Goal: Task Accomplishment & Management: Complete application form

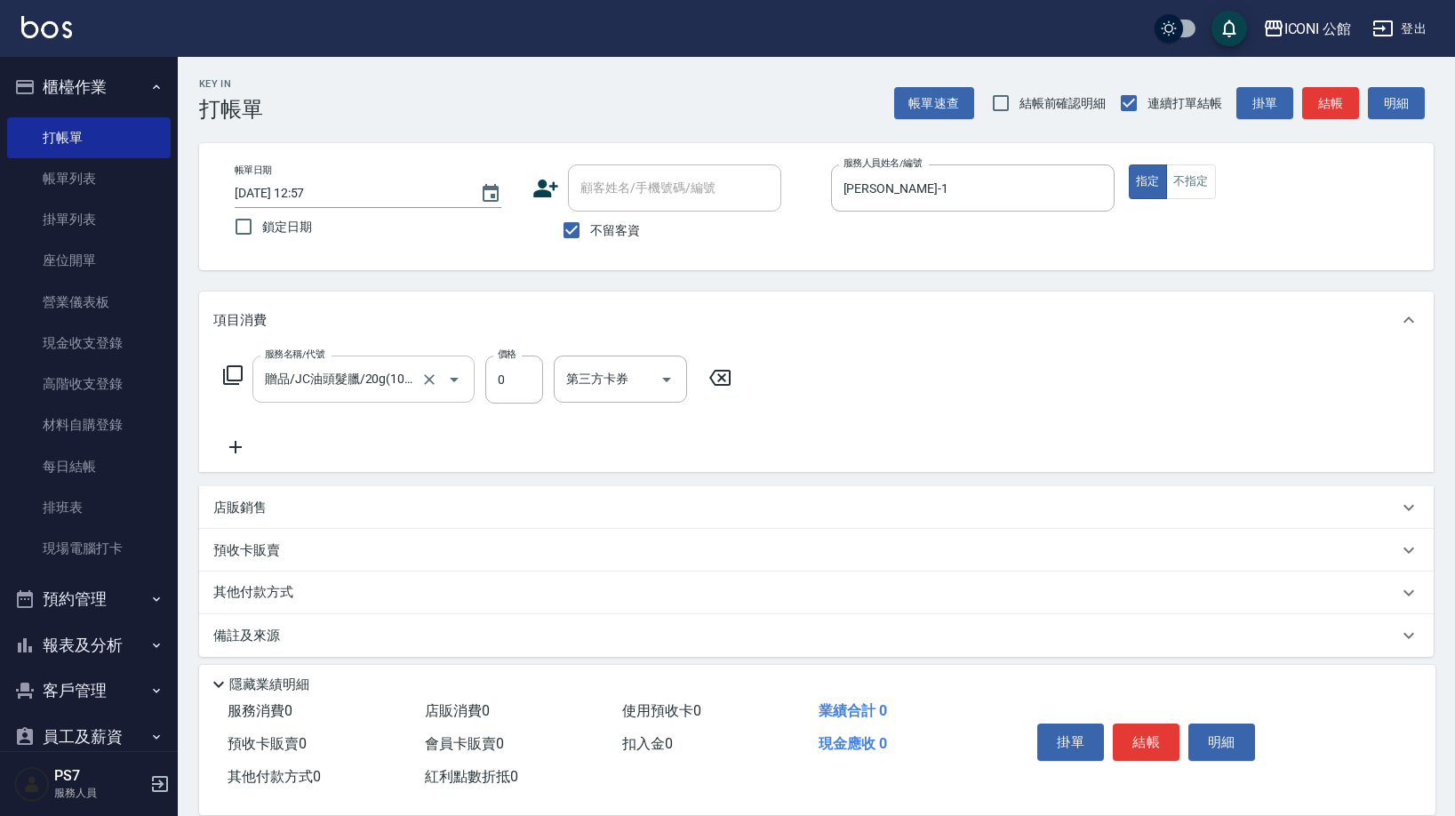
scroll to position [25, 0]
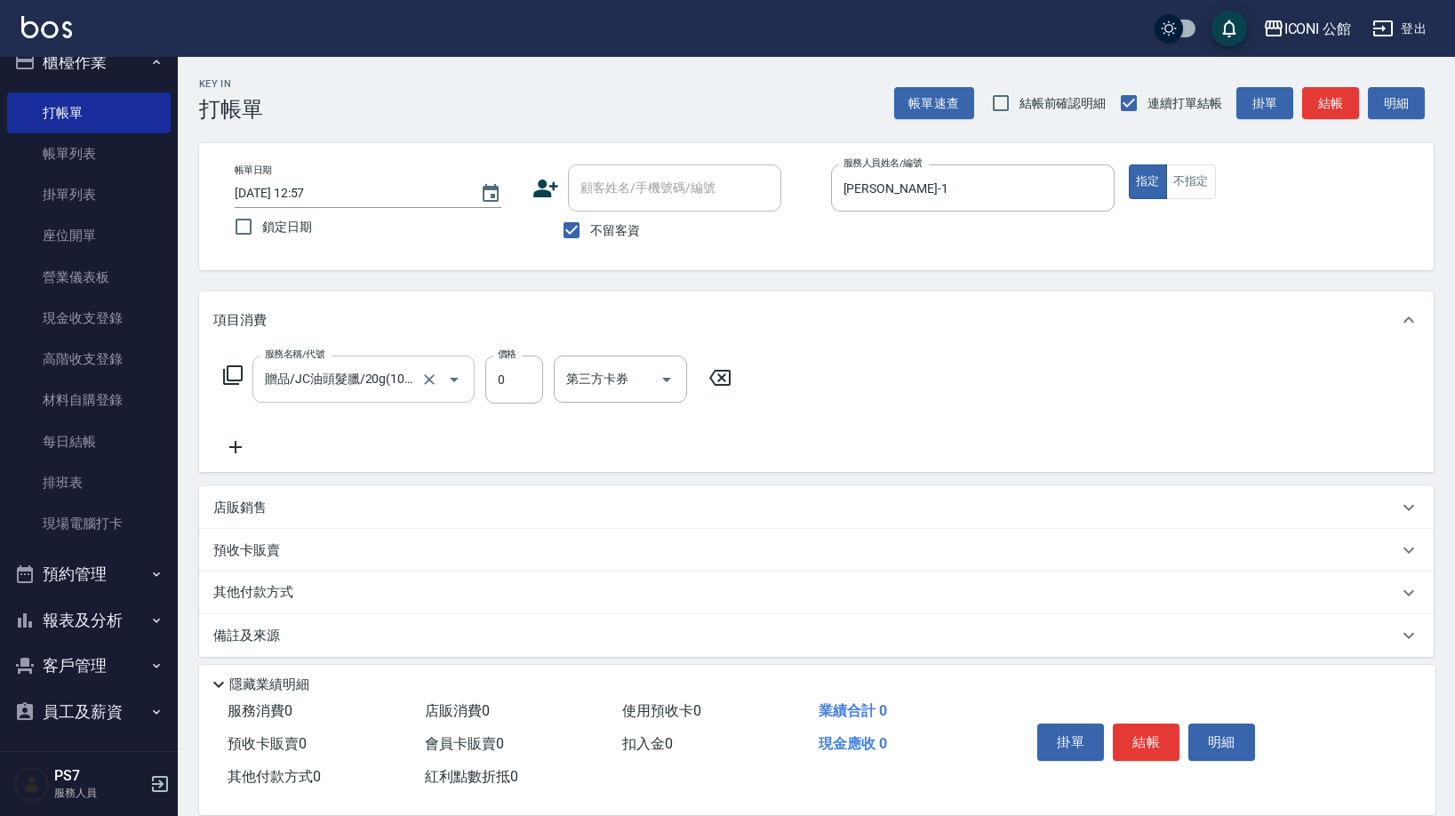
click at [443, 369] on icon "Open" at bounding box center [453, 379] width 21 height 21
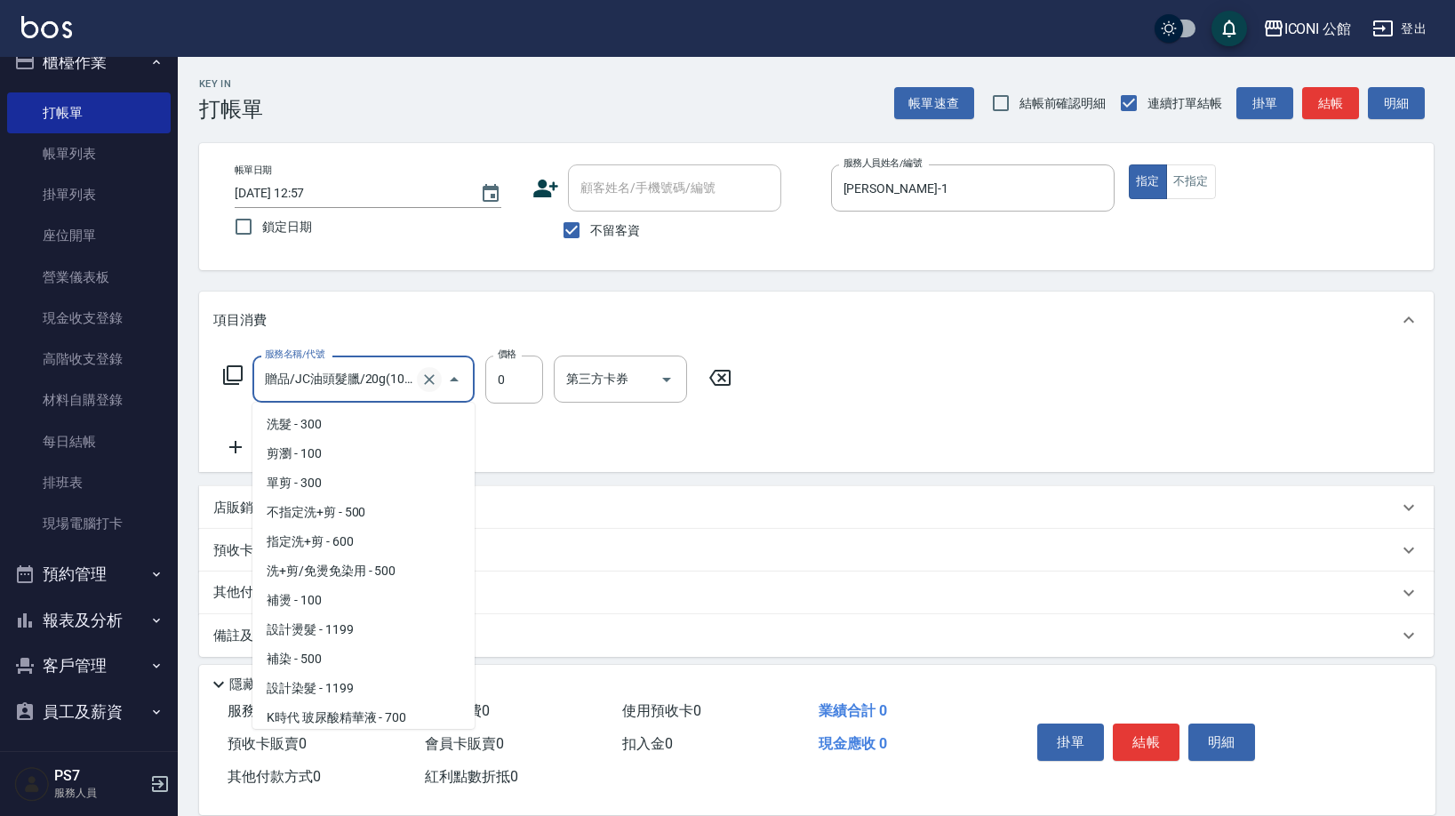
scroll to position [1083, 0]
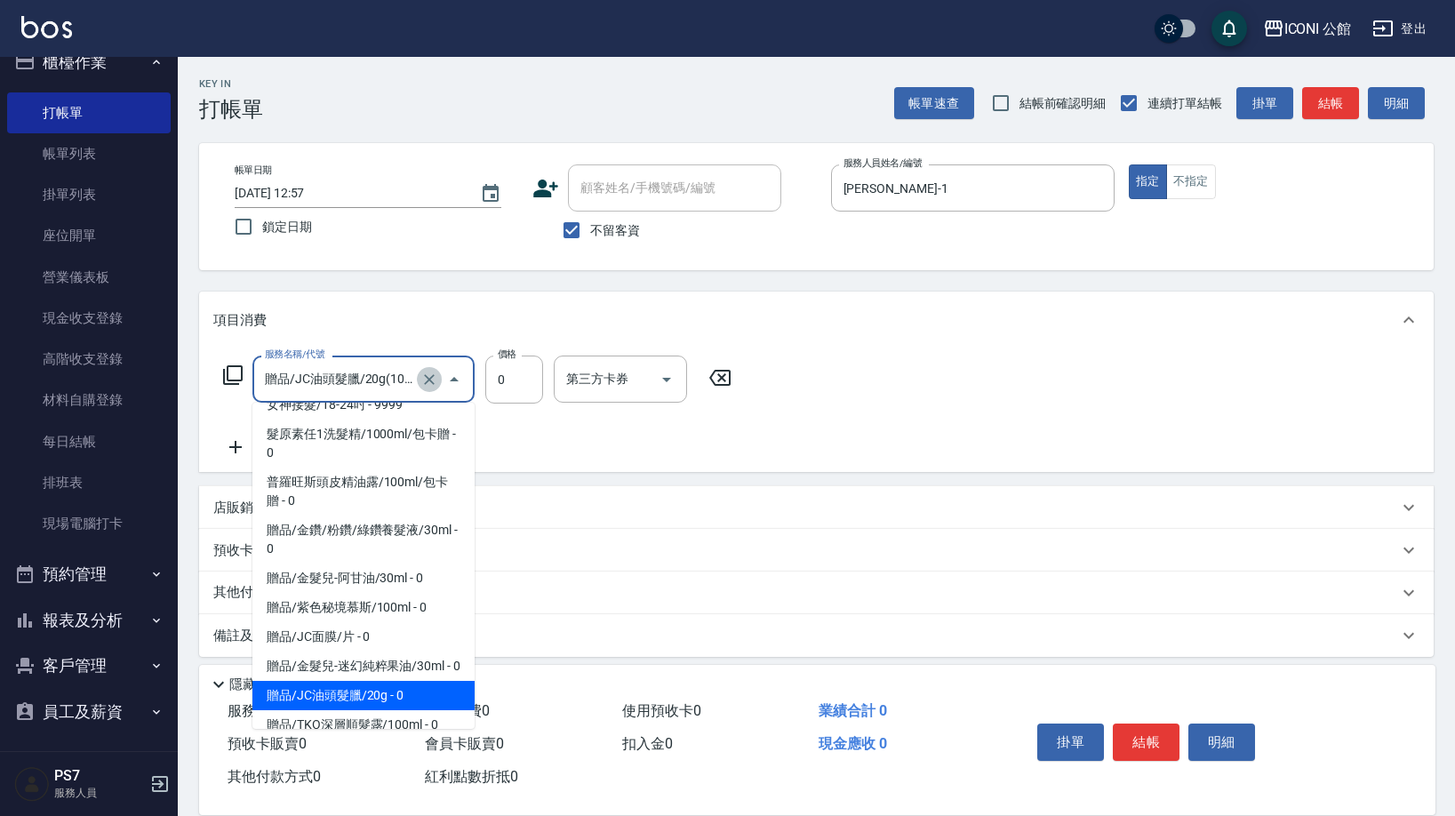
click at [438, 378] on button "Clear" at bounding box center [429, 379] width 25 height 25
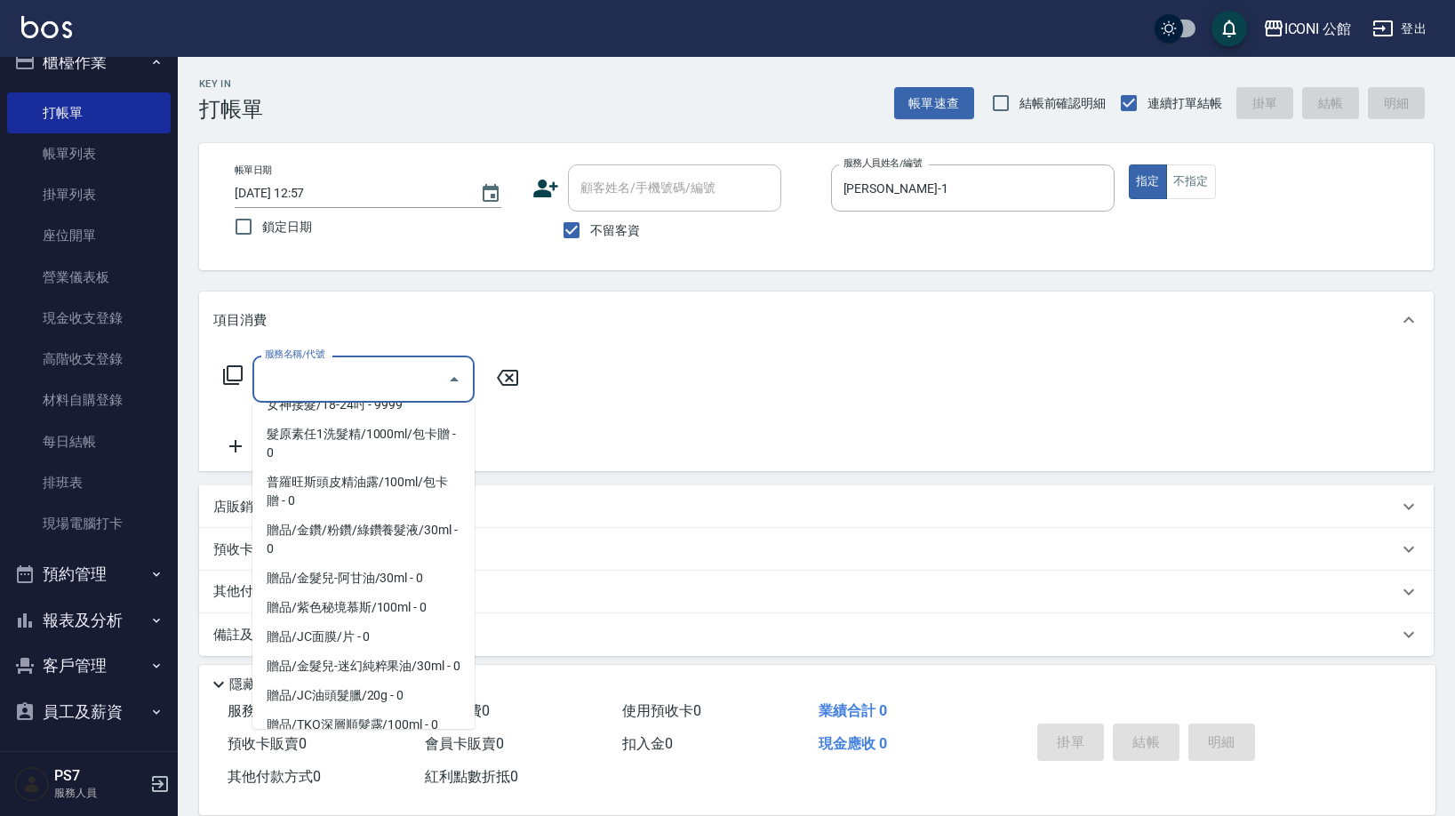
type input "3"
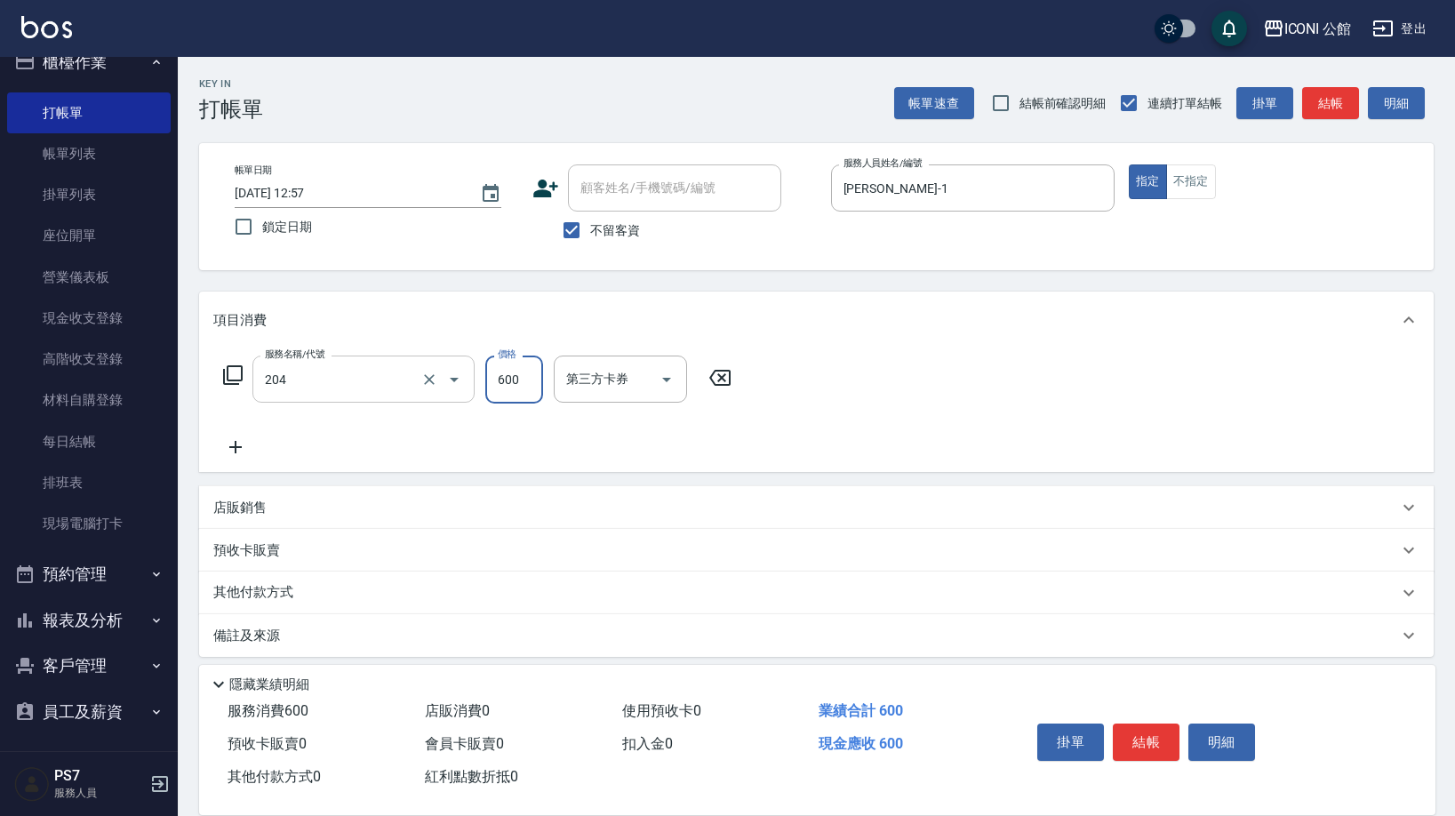
type input "指定洗+剪(204)"
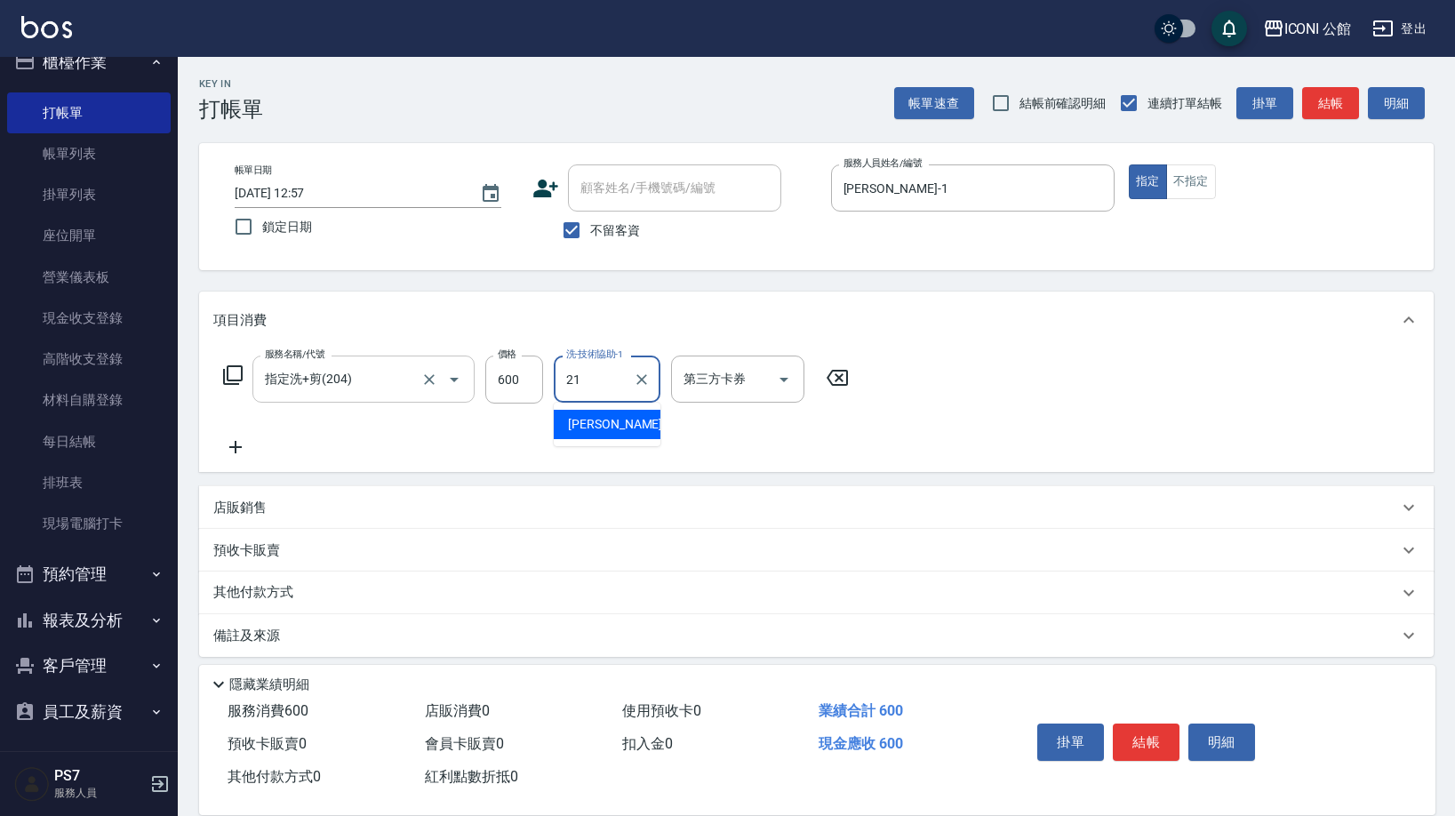
type input "[PERSON_NAME]-21"
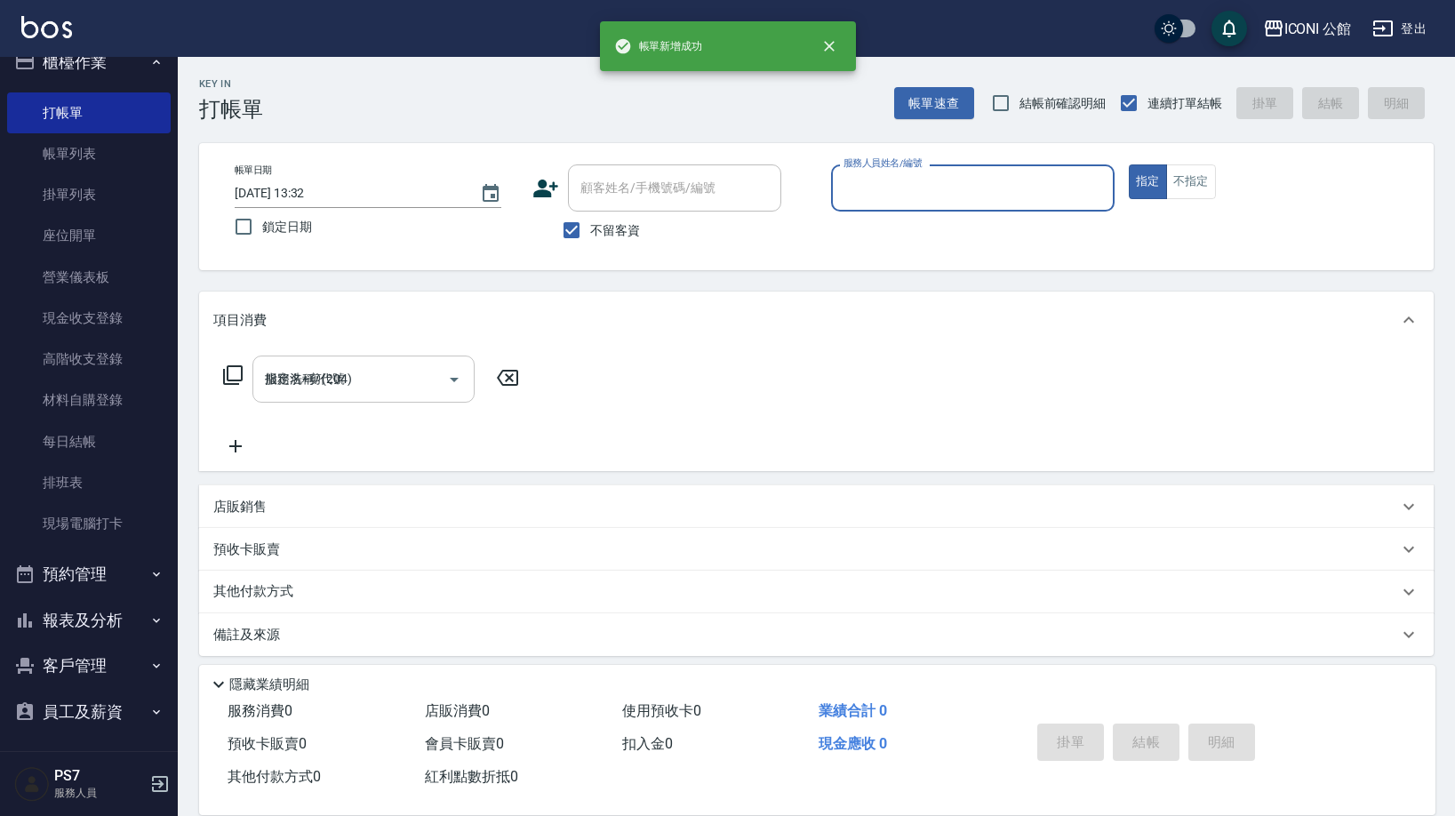
type input "[DATE] 13:32"
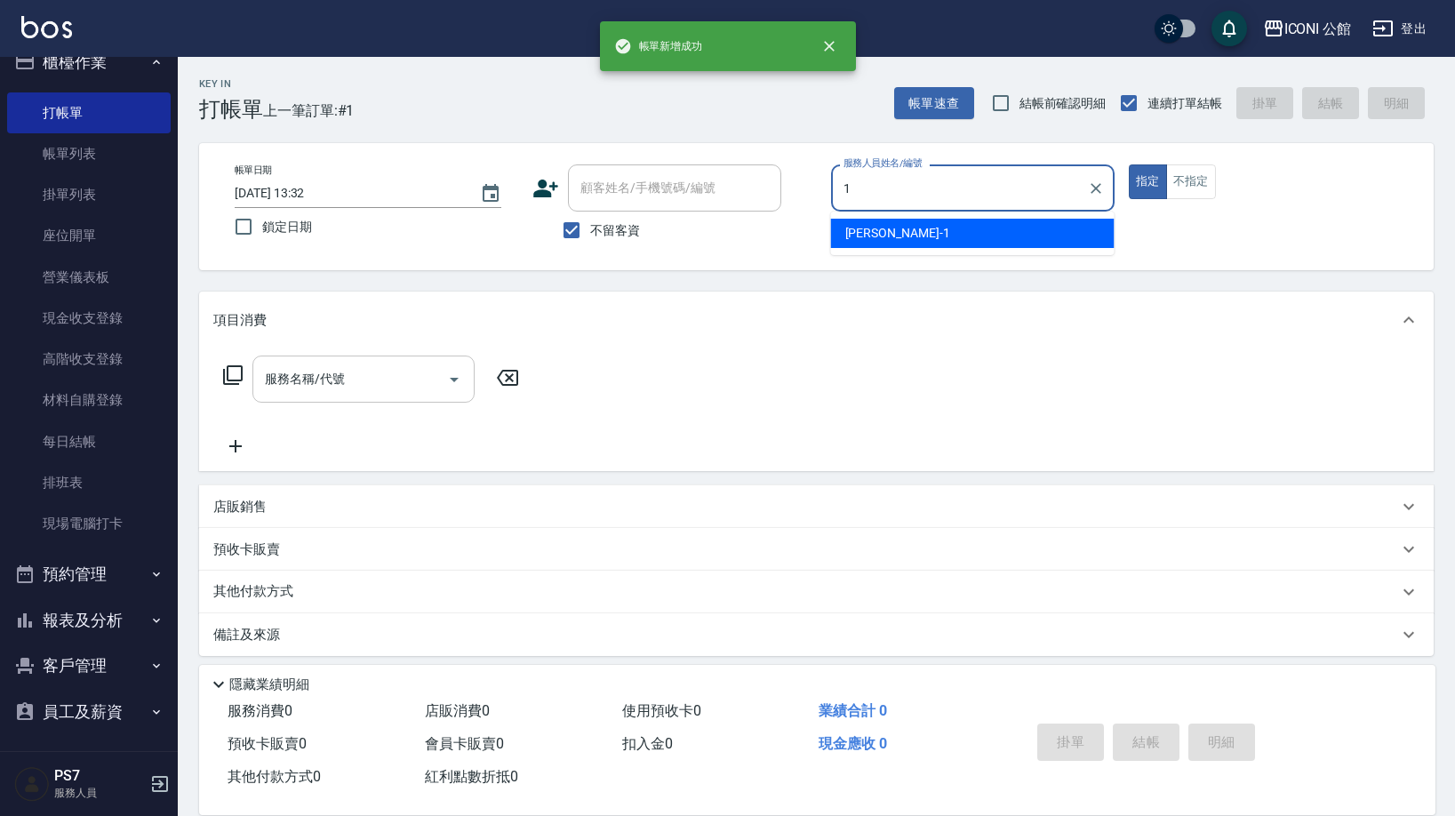
type input "[PERSON_NAME]-1"
type button "true"
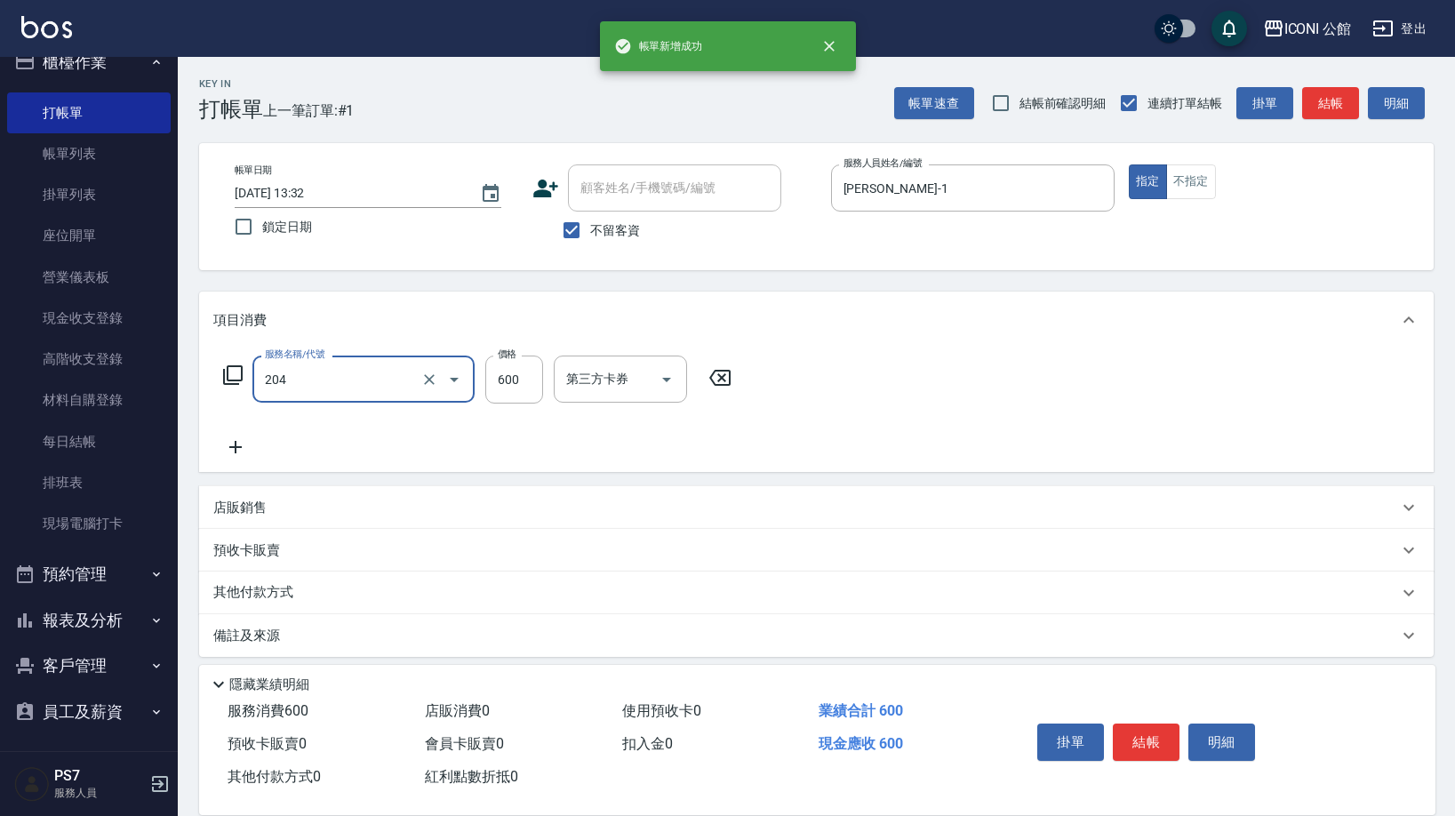
type input "指定洗+剪(204)"
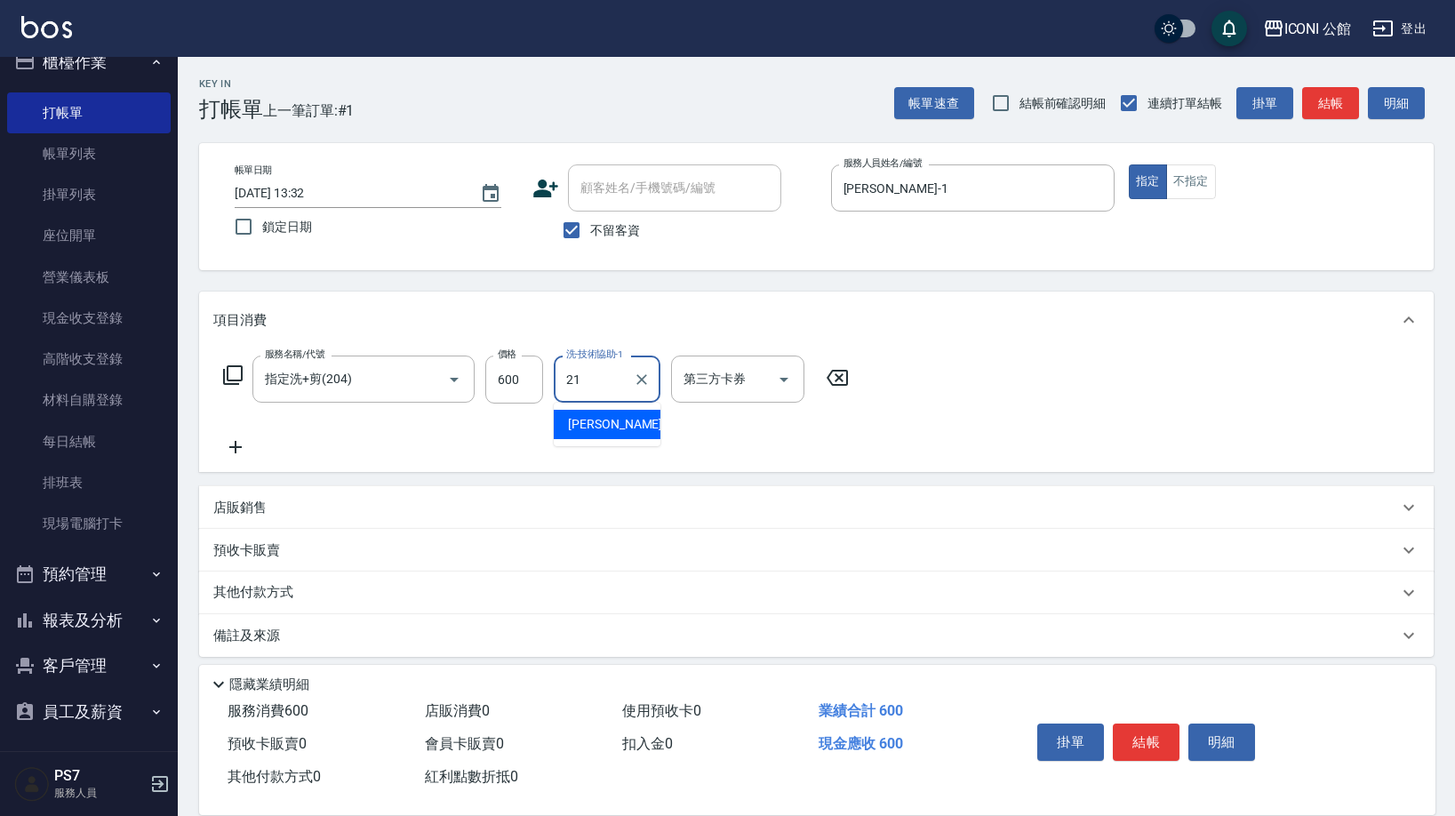
type input "[PERSON_NAME]-21"
click at [265, 602] on p "其他付款方式" at bounding box center [257, 593] width 89 height 20
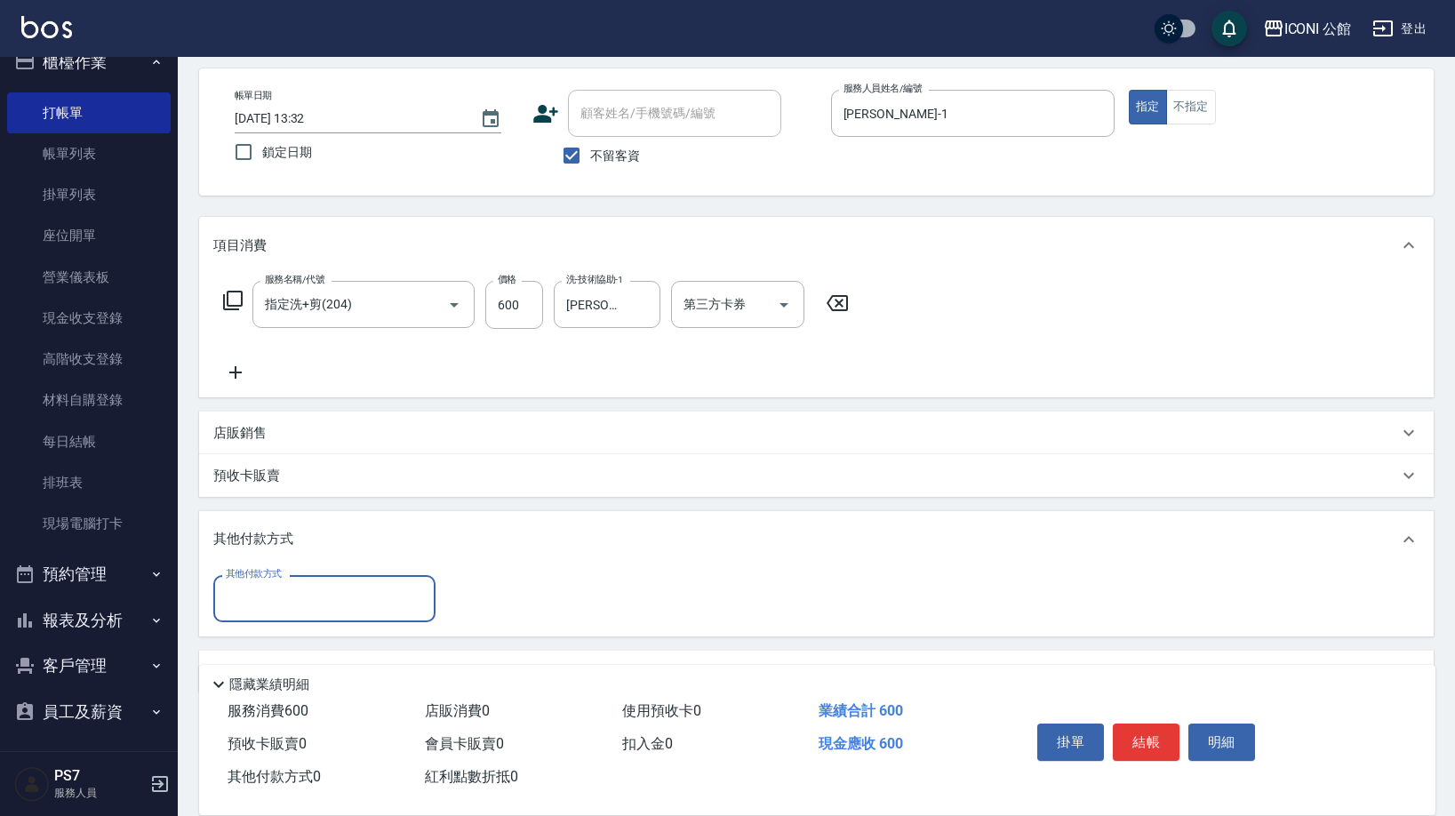
click at [264, 567] on div "其他付款方式" at bounding box center [816, 539] width 1234 height 57
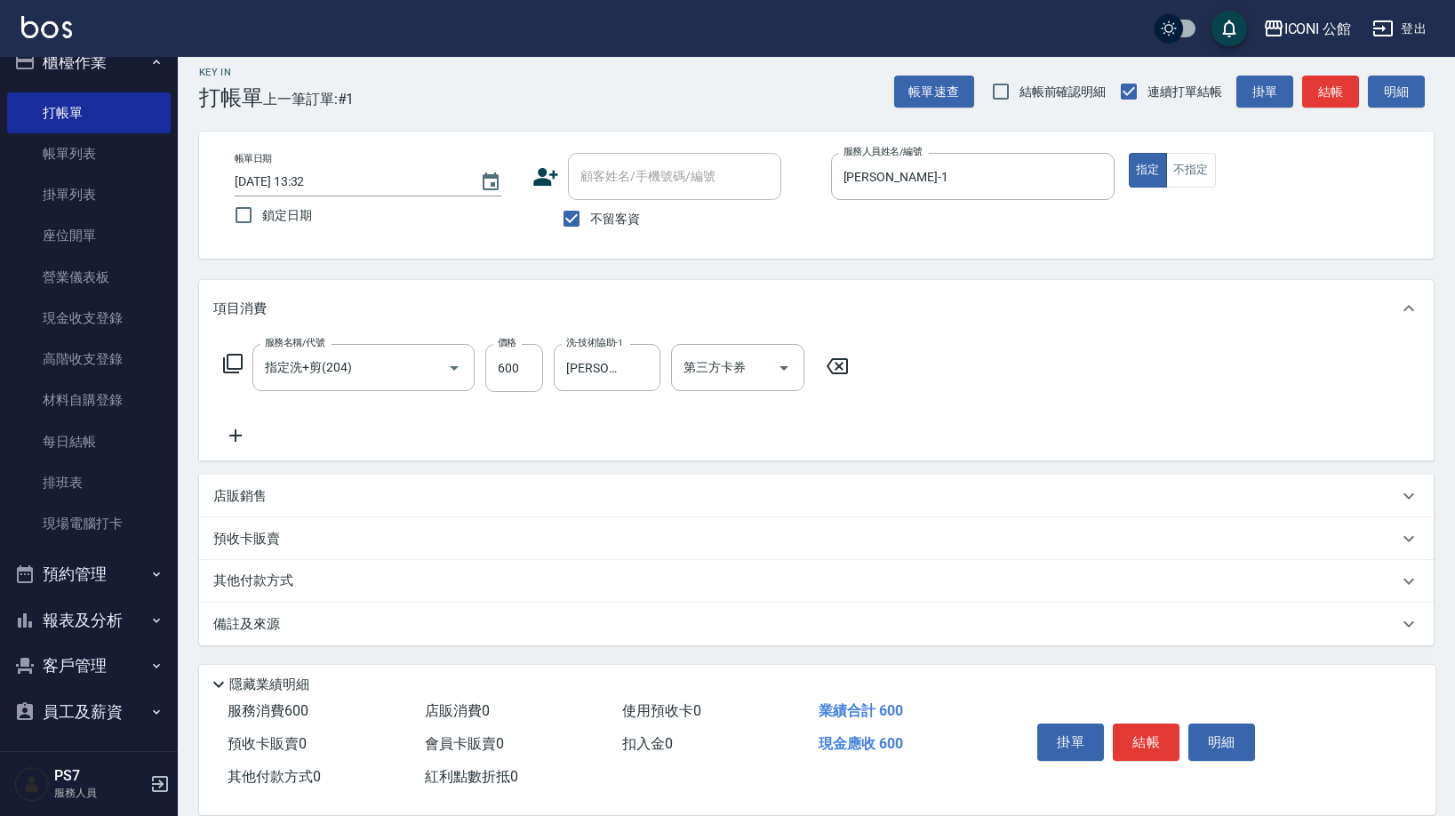
click at [263, 577] on p "其他付款方式" at bounding box center [257, 581] width 89 height 20
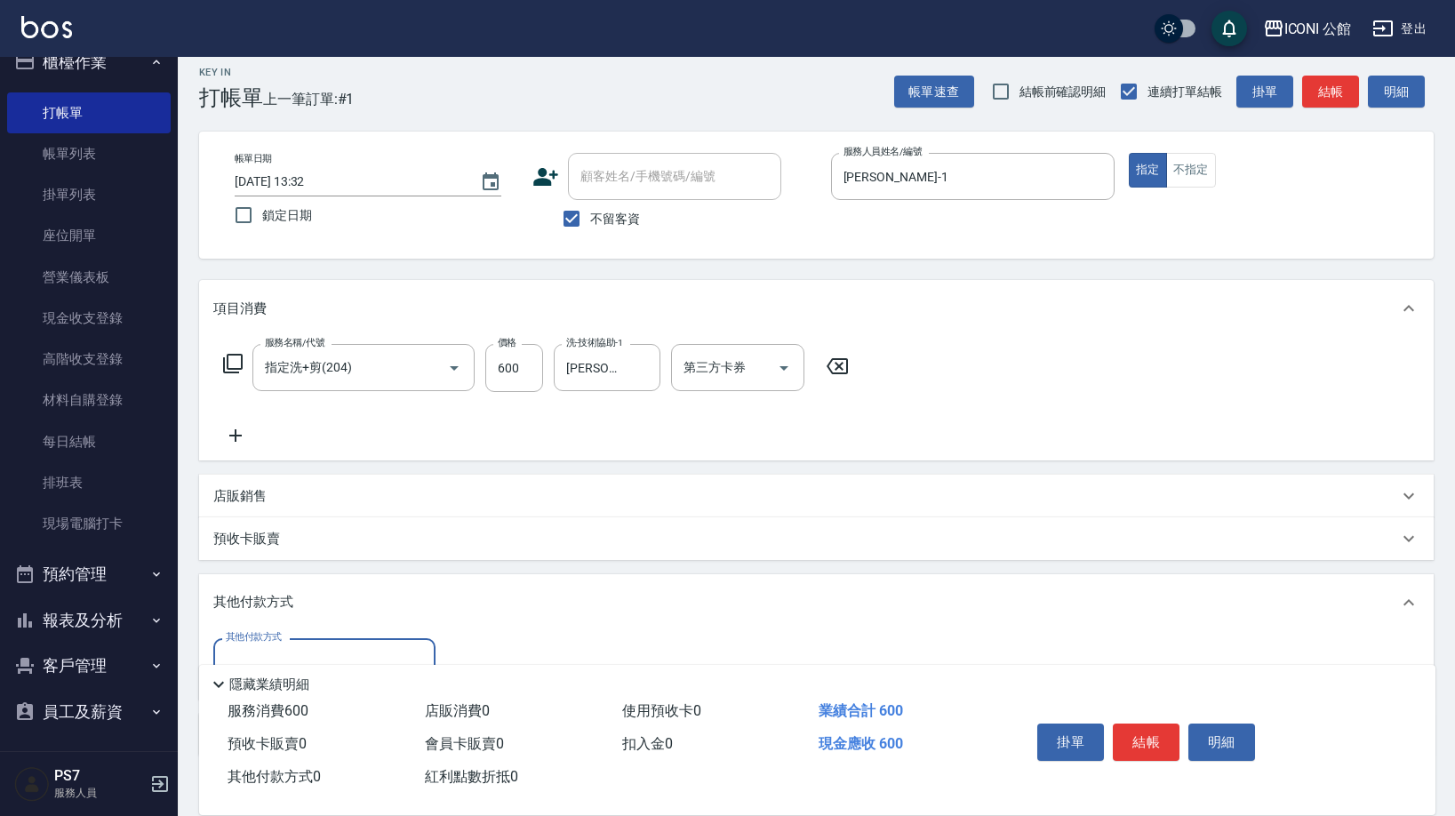
scroll to position [116, 0]
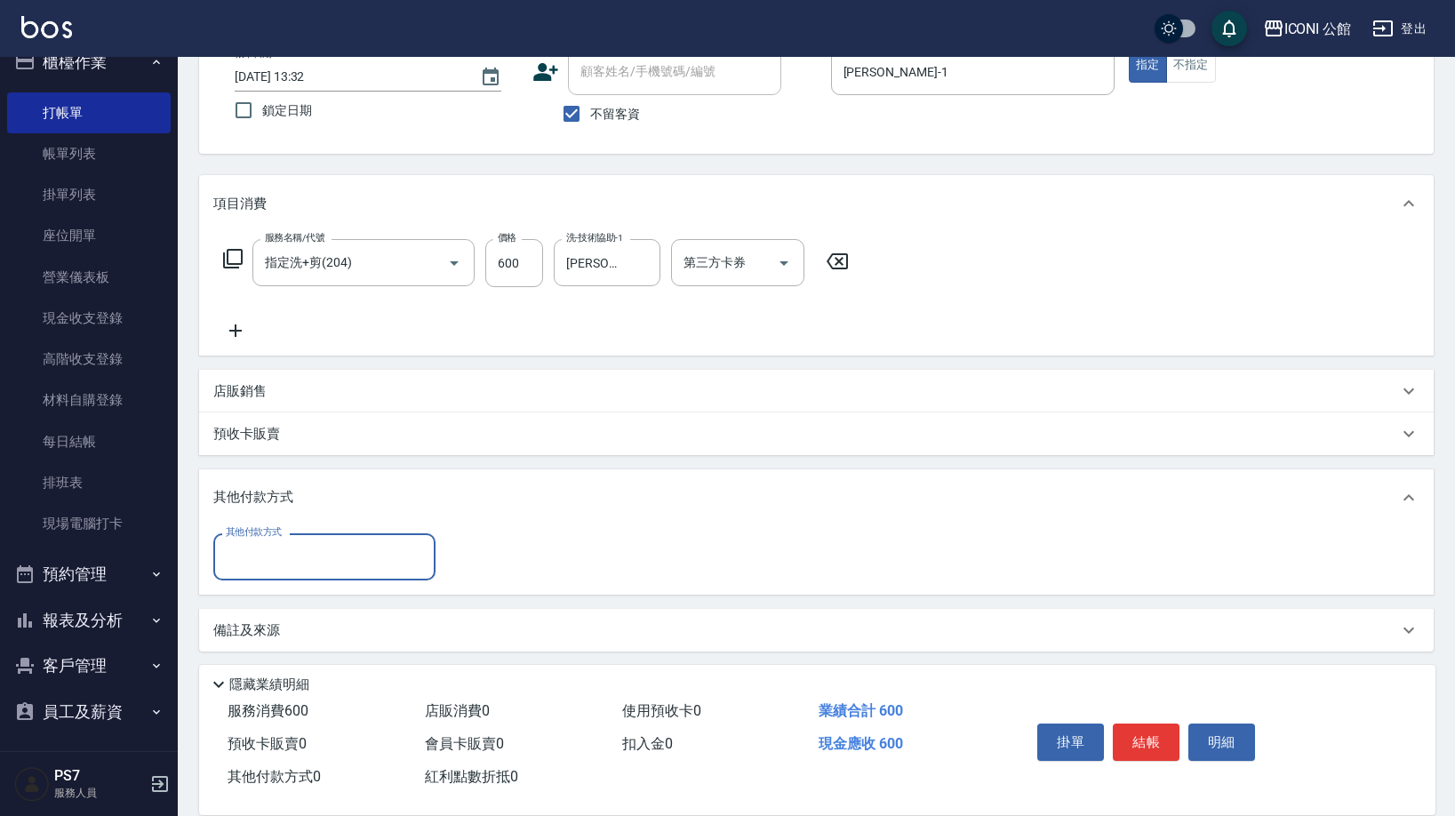
click at [260, 564] on input "其他付款方式" at bounding box center [324, 556] width 206 height 31
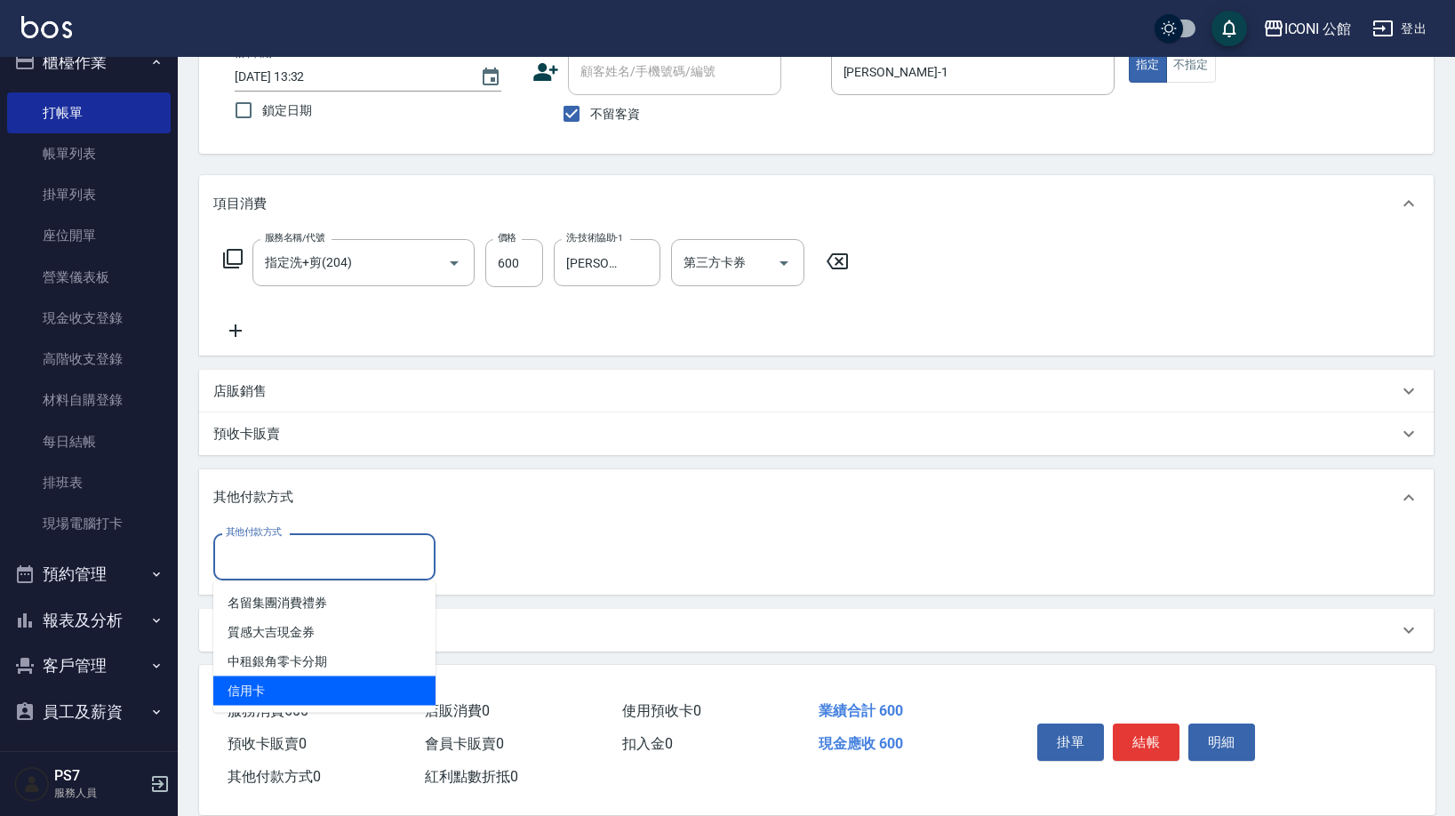
click at [245, 683] on span "信用卡" at bounding box center [324, 690] width 222 height 29
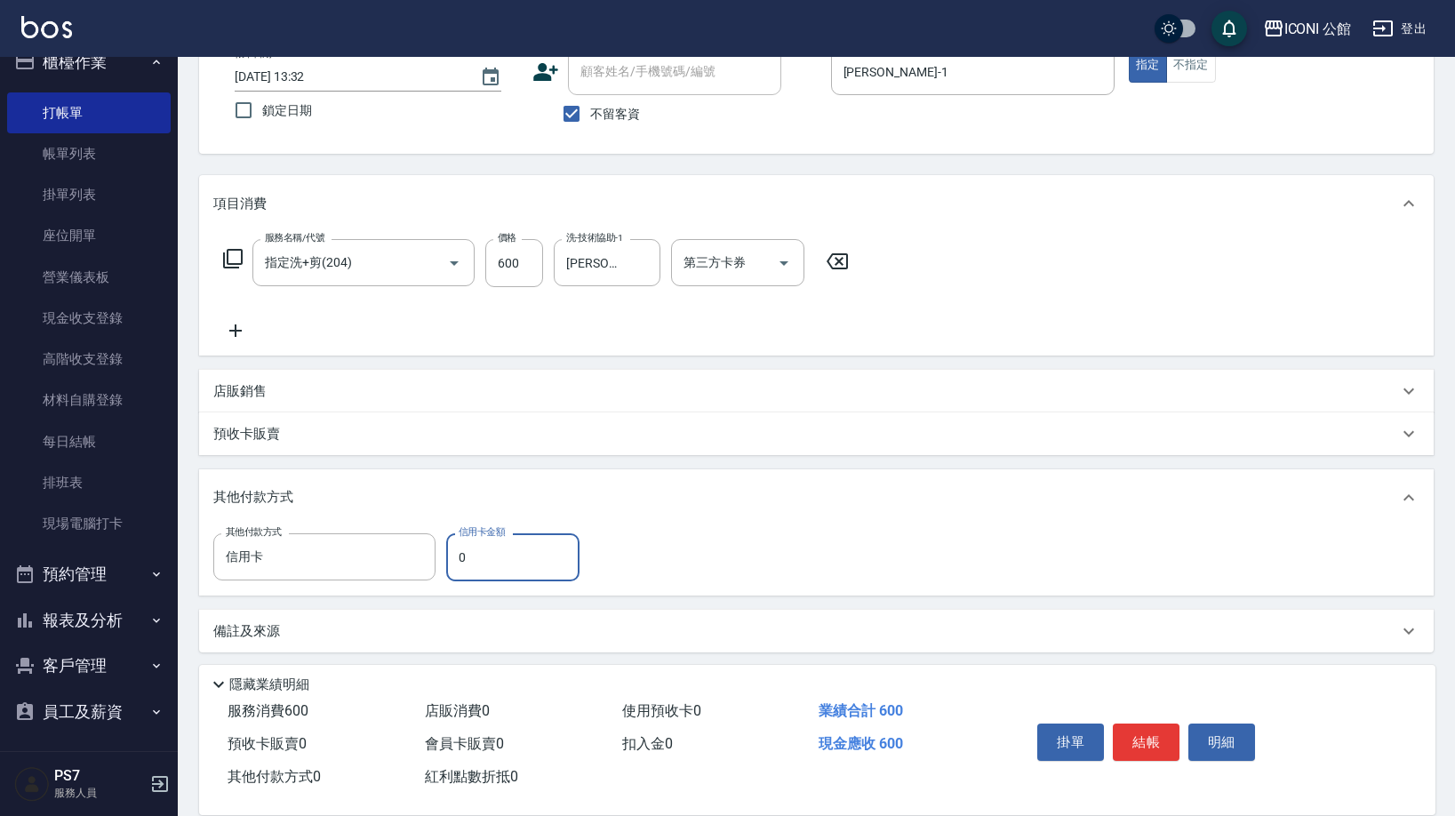
type input "信用卡"
click at [474, 539] on div "信用卡金額 0 信用卡金額" at bounding box center [512, 557] width 133 height 48
click at [477, 542] on input "0" at bounding box center [512, 557] width 133 height 48
type input "600"
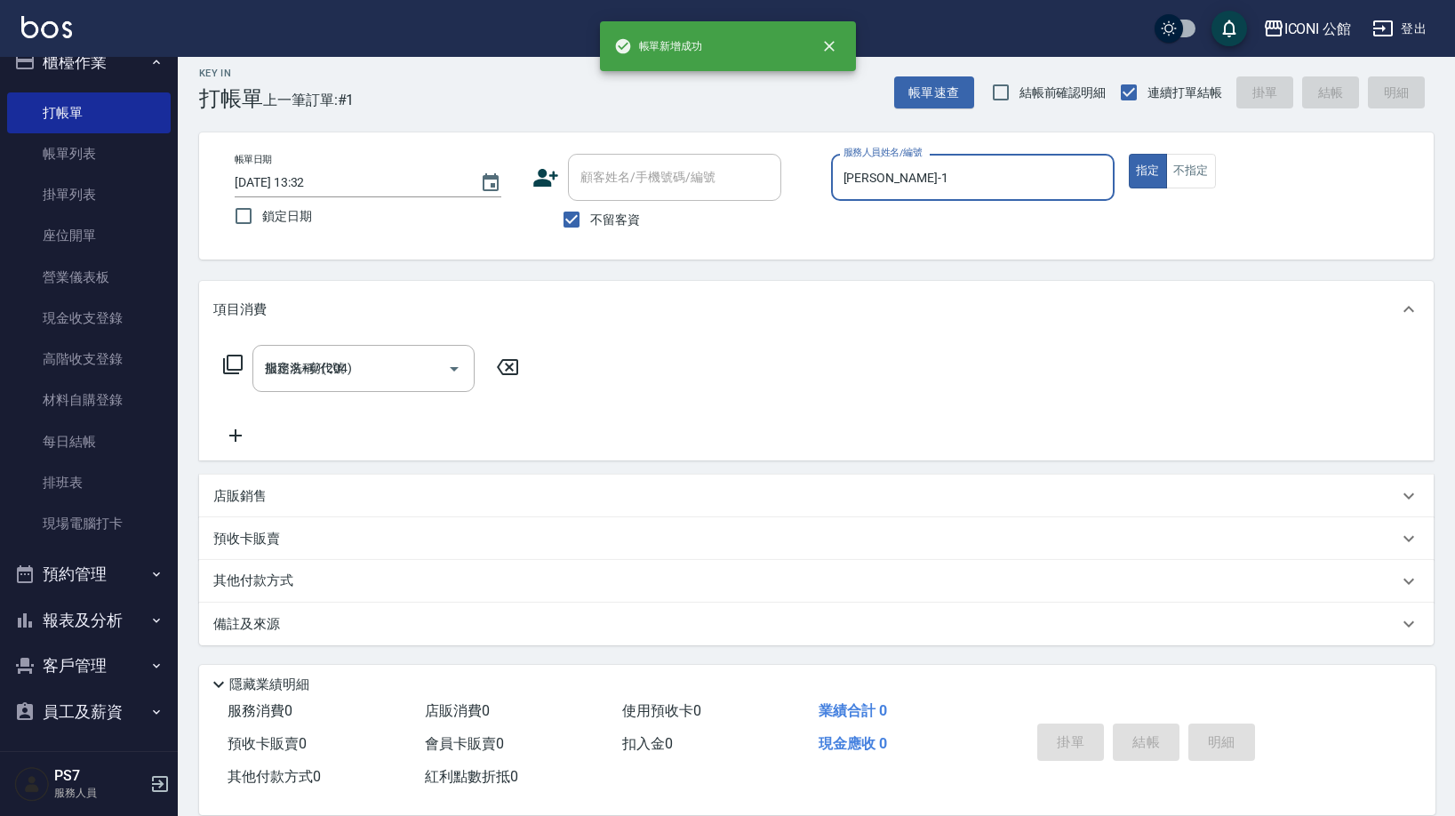
type input "[DATE] 13:33"
